Goal: Transaction & Acquisition: Purchase product/service

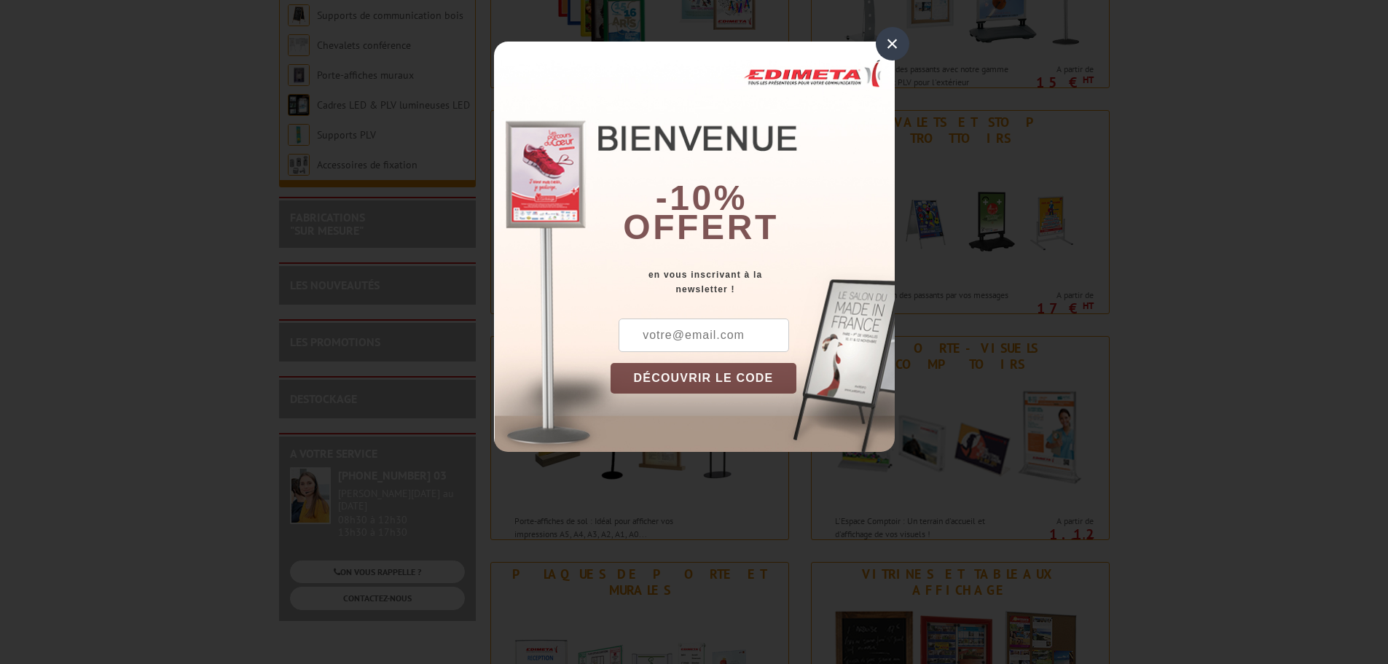
scroll to position [583, 0]
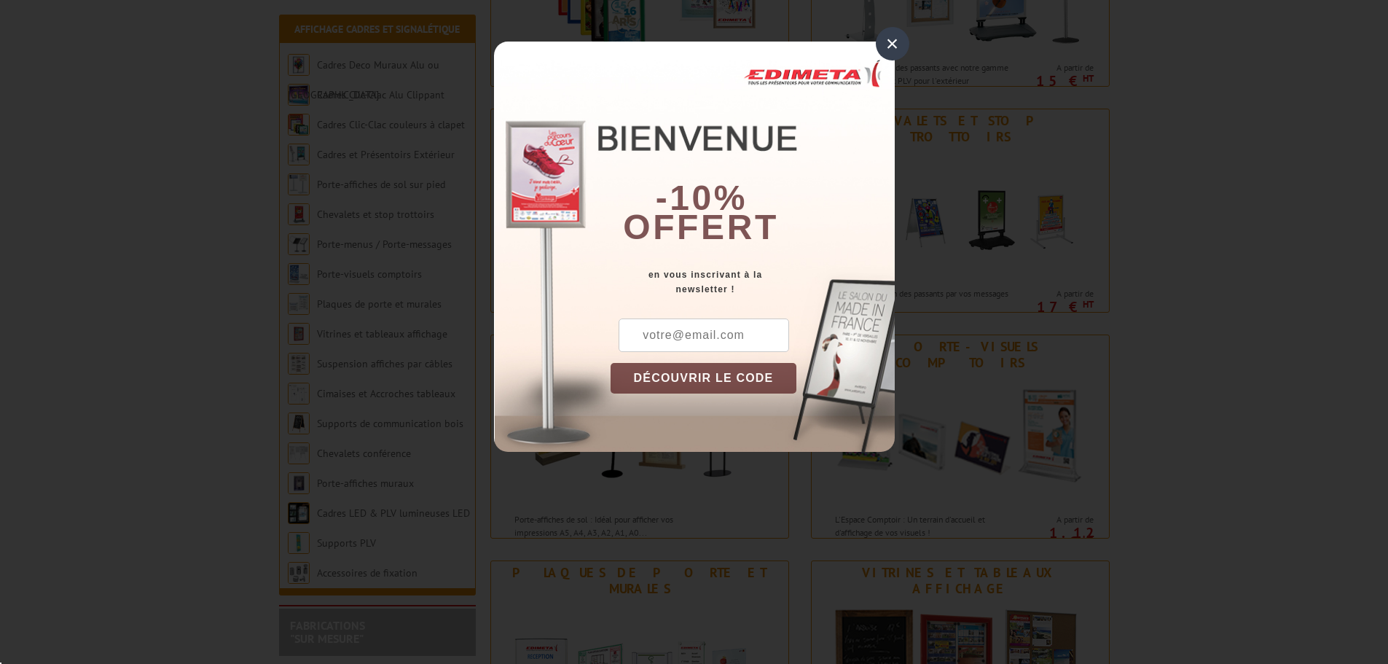
click at [885, 47] on div "×" at bounding box center [893, 44] width 34 height 34
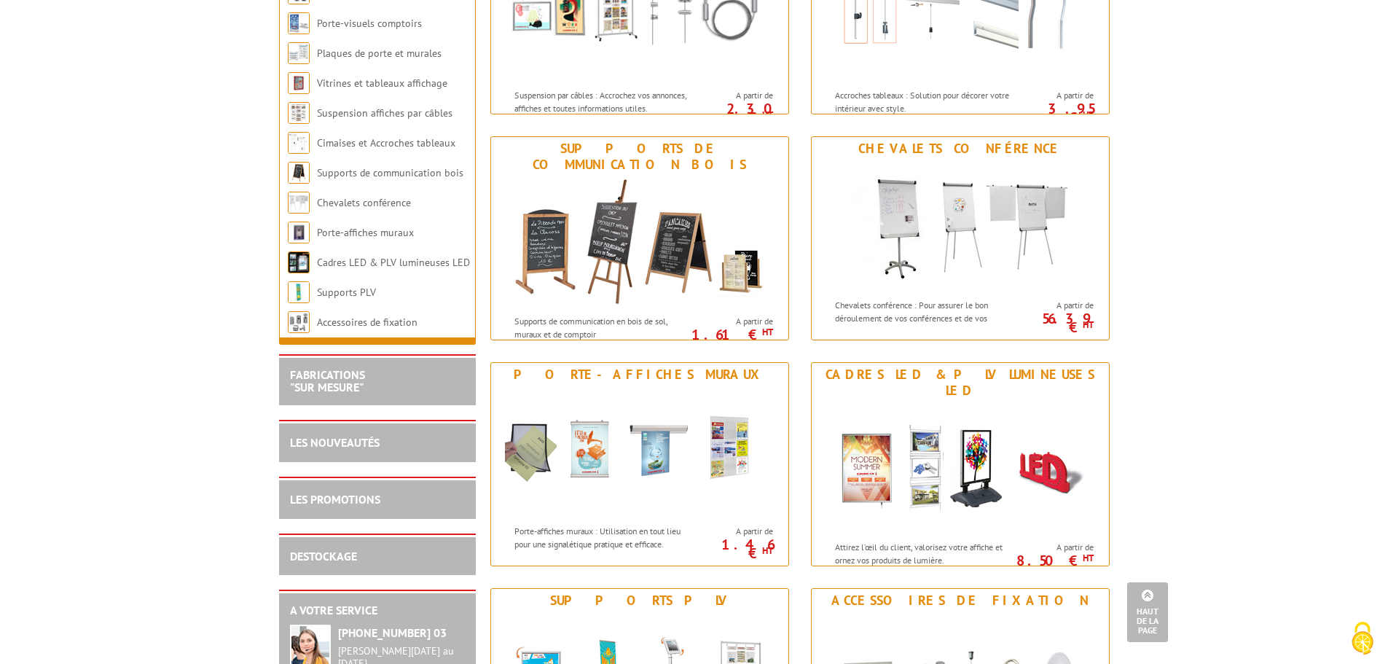
scroll to position [1457, 0]
click at [643, 517] on img at bounding box center [640, 453] width 270 height 131
click at [651, 509] on img at bounding box center [640, 453] width 270 height 131
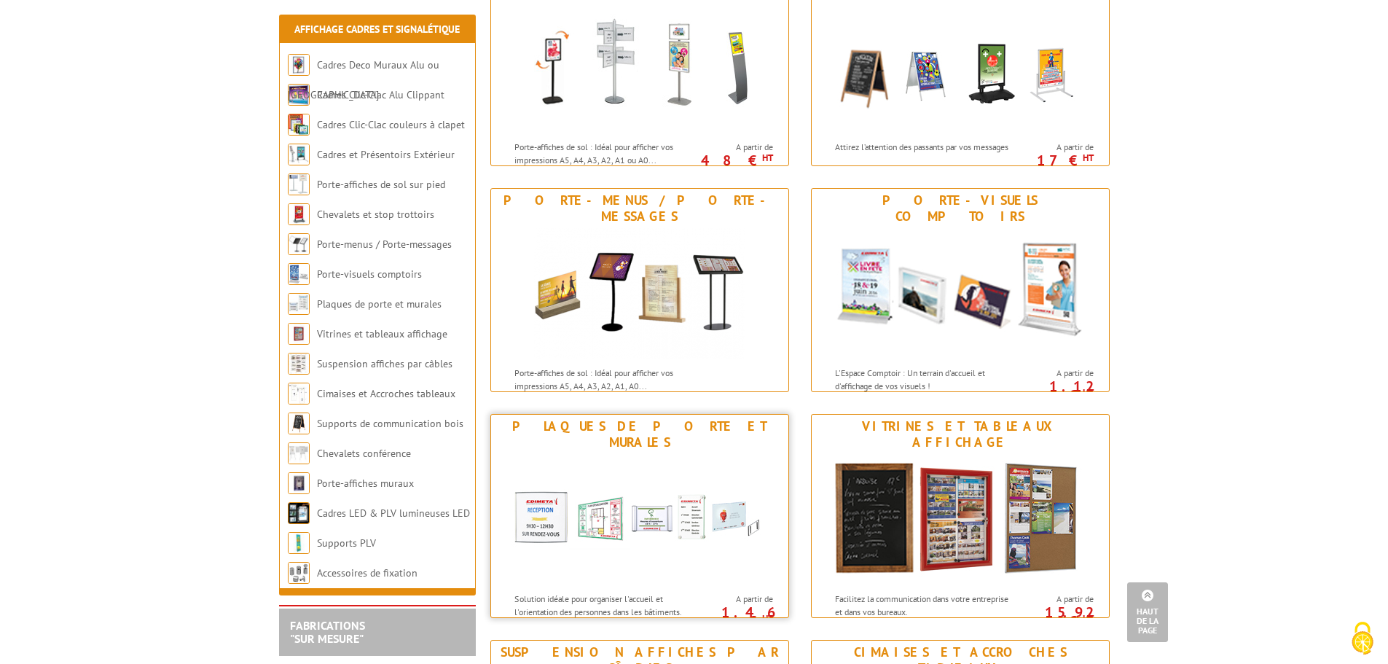
scroll to position [729, 0]
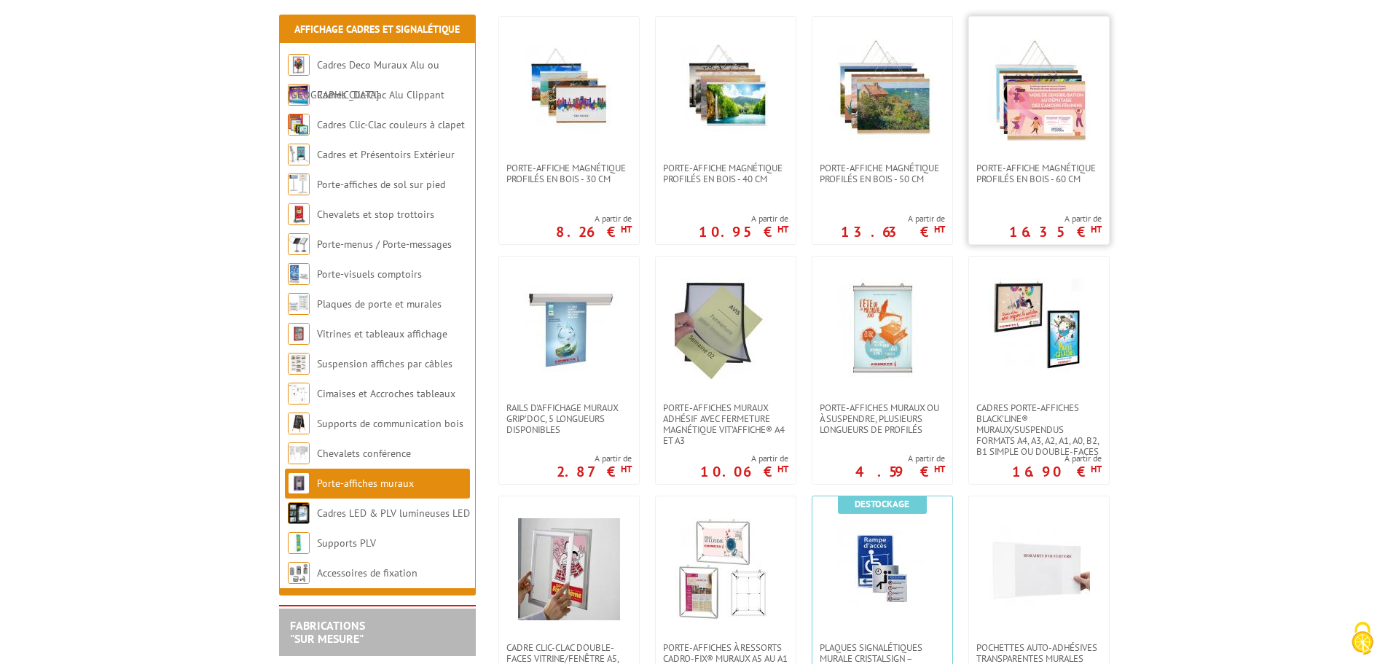
scroll to position [364, 0]
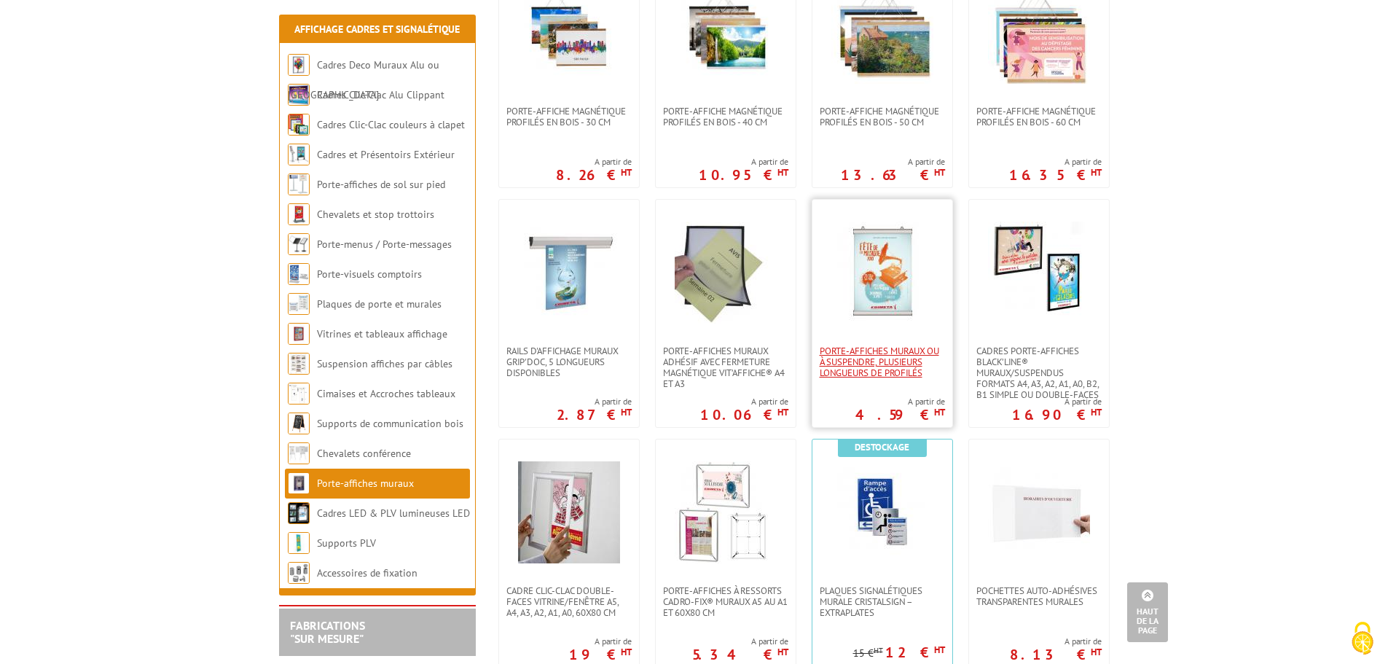
click at [912, 374] on span "Porte-affiches muraux ou à suspendre, plusieurs longueurs de profilés" at bounding box center [882, 361] width 125 height 33
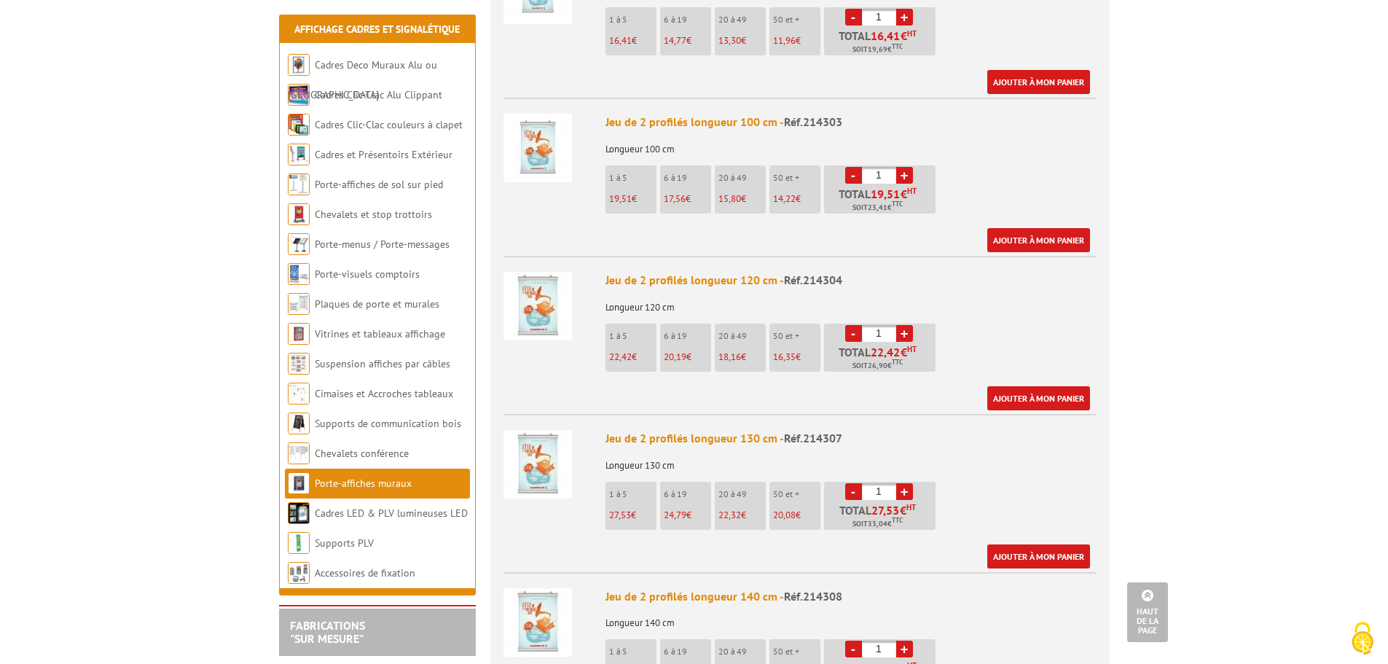
scroll to position [1457, 0]
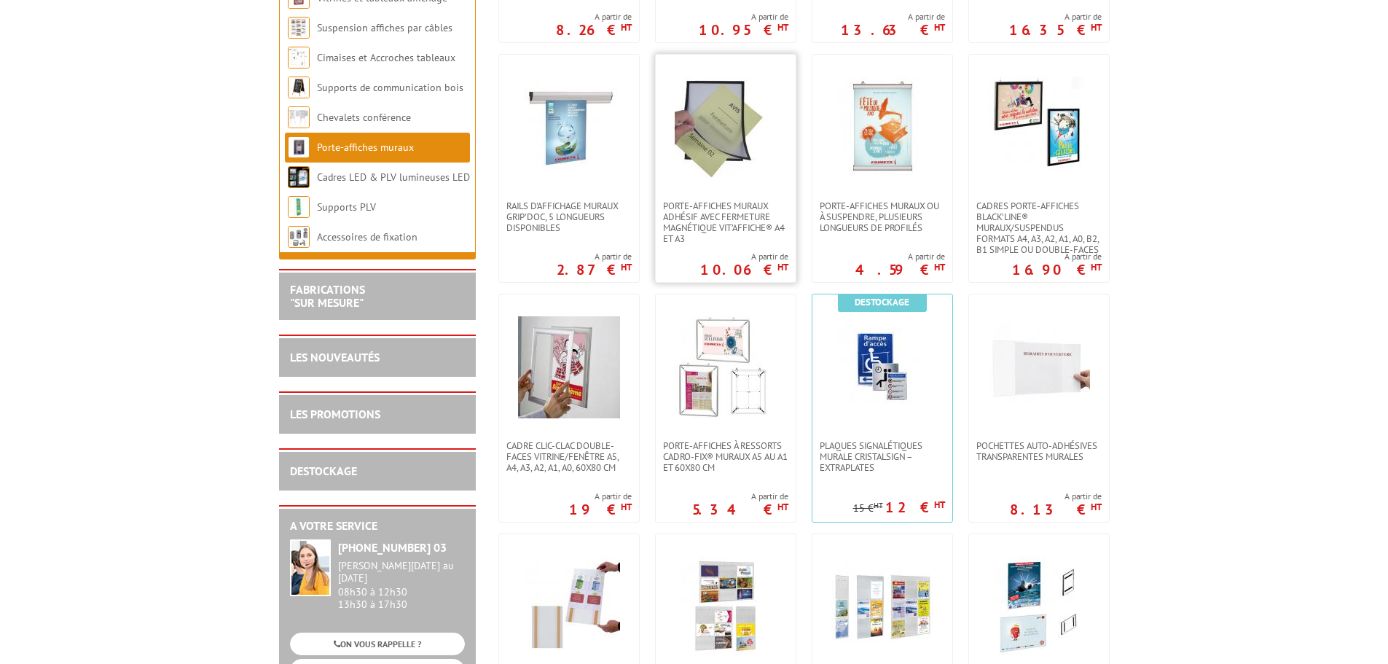
scroll to position [510, 0]
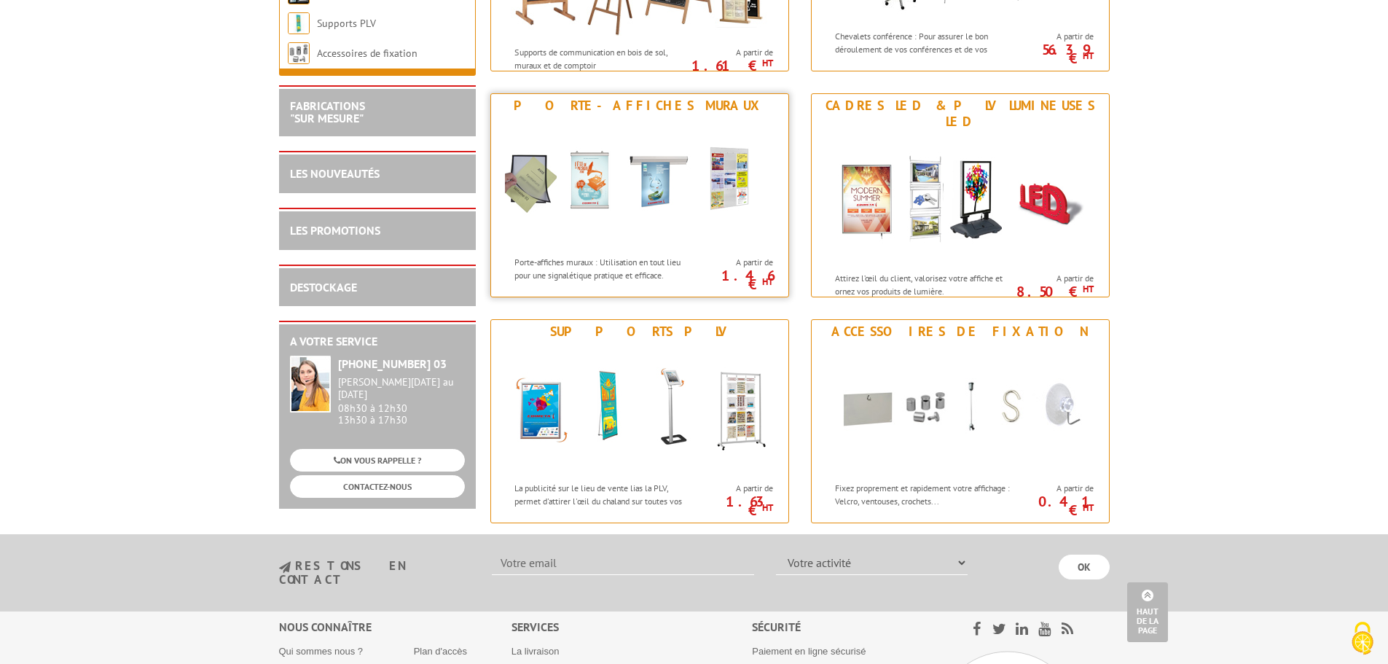
scroll to position [1728, 0]
